Goal: Check status: Check status

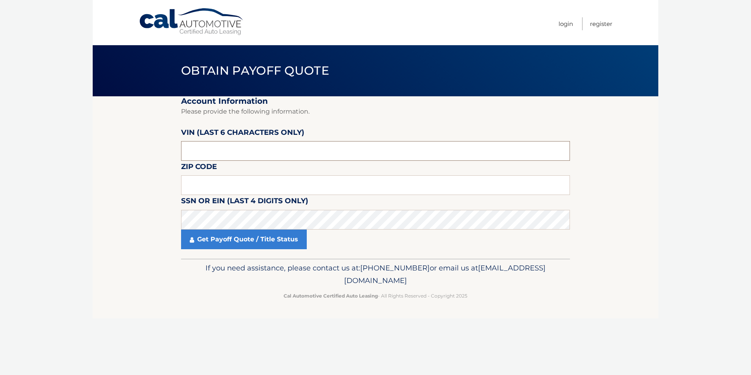
drag, startPoint x: 231, startPoint y: 156, endPoint x: 169, endPoint y: 163, distance: 62.5
click at [169, 163] on section "Account Information Please provide the following information. VIN (last 6 chara…" at bounding box center [375, 177] width 565 height 162
type input "n57939"
click at [213, 185] on input "text" at bounding box center [375, 185] width 389 height 20
type input "14127"
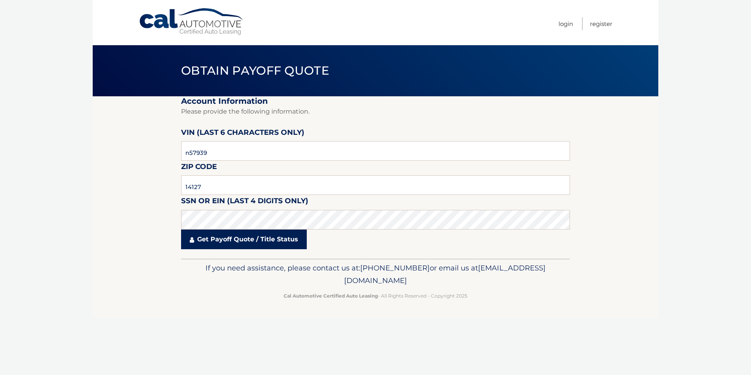
click at [276, 243] on link "Get Payoff Quote / Title Status" at bounding box center [244, 239] width 126 height 20
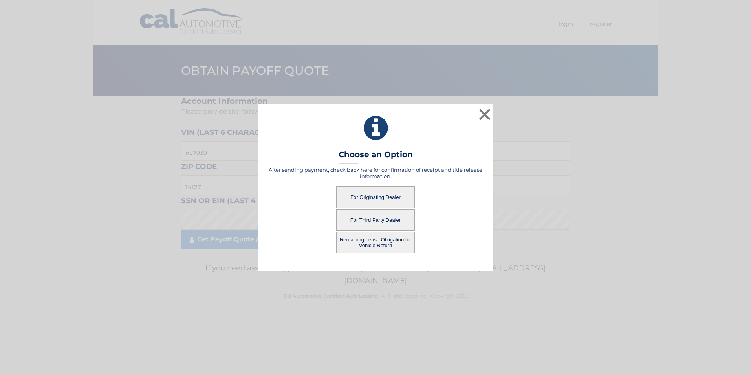
click at [366, 240] on button "Remaining Lease Obligation for Vehicle Return" at bounding box center [375, 242] width 79 height 22
click at [373, 238] on button "Remaining Lease Obligation for Vehicle Return" at bounding box center [375, 242] width 79 height 22
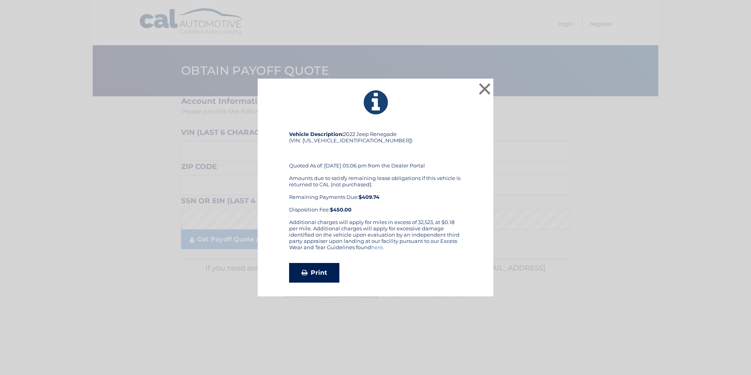
click at [317, 273] on link "Print" at bounding box center [314, 273] width 50 height 20
click at [483, 84] on button "×" at bounding box center [485, 89] width 16 height 16
